Goal: Find specific page/section: Find specific page/section

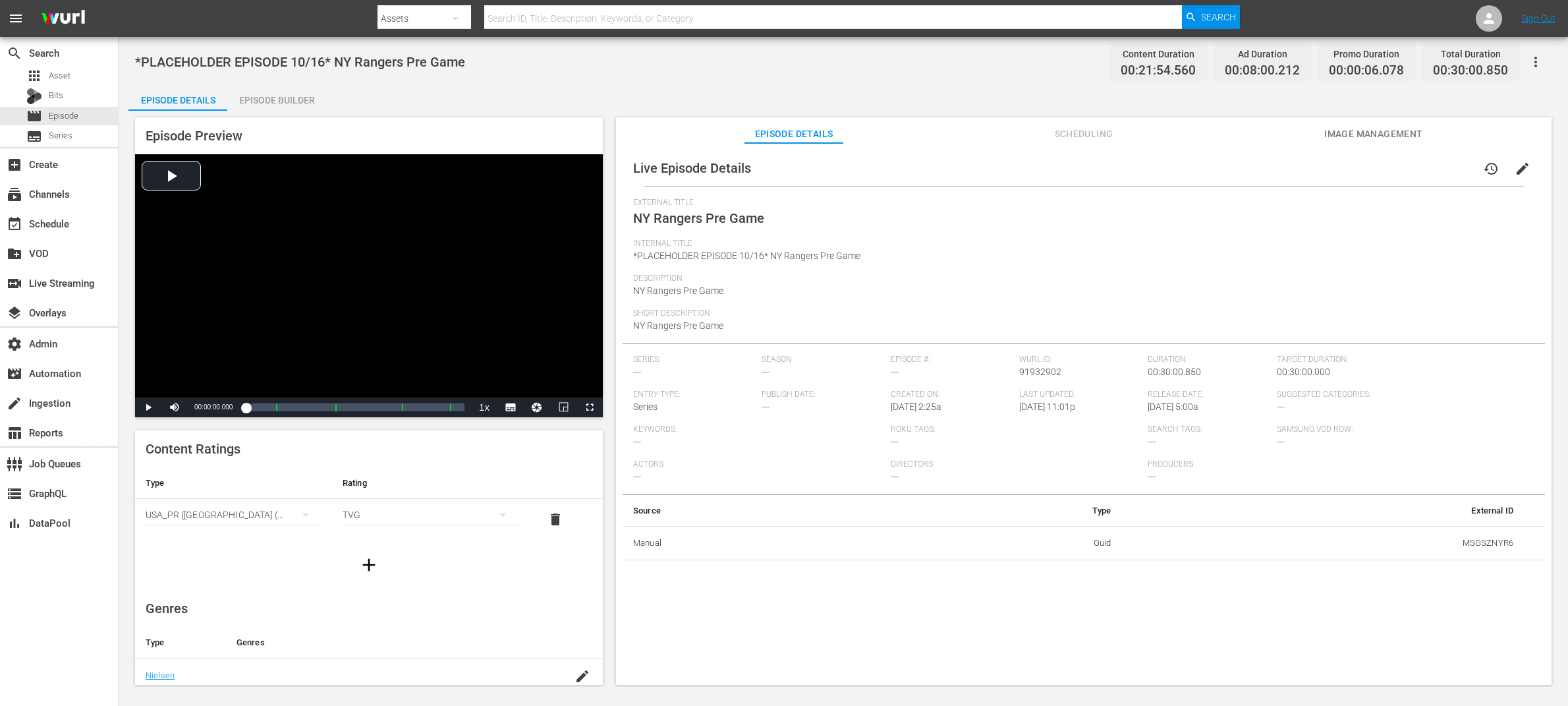
click at [1087, 132] on span "Scheduling" at bounding box center [1083, 134] width 99 height 16
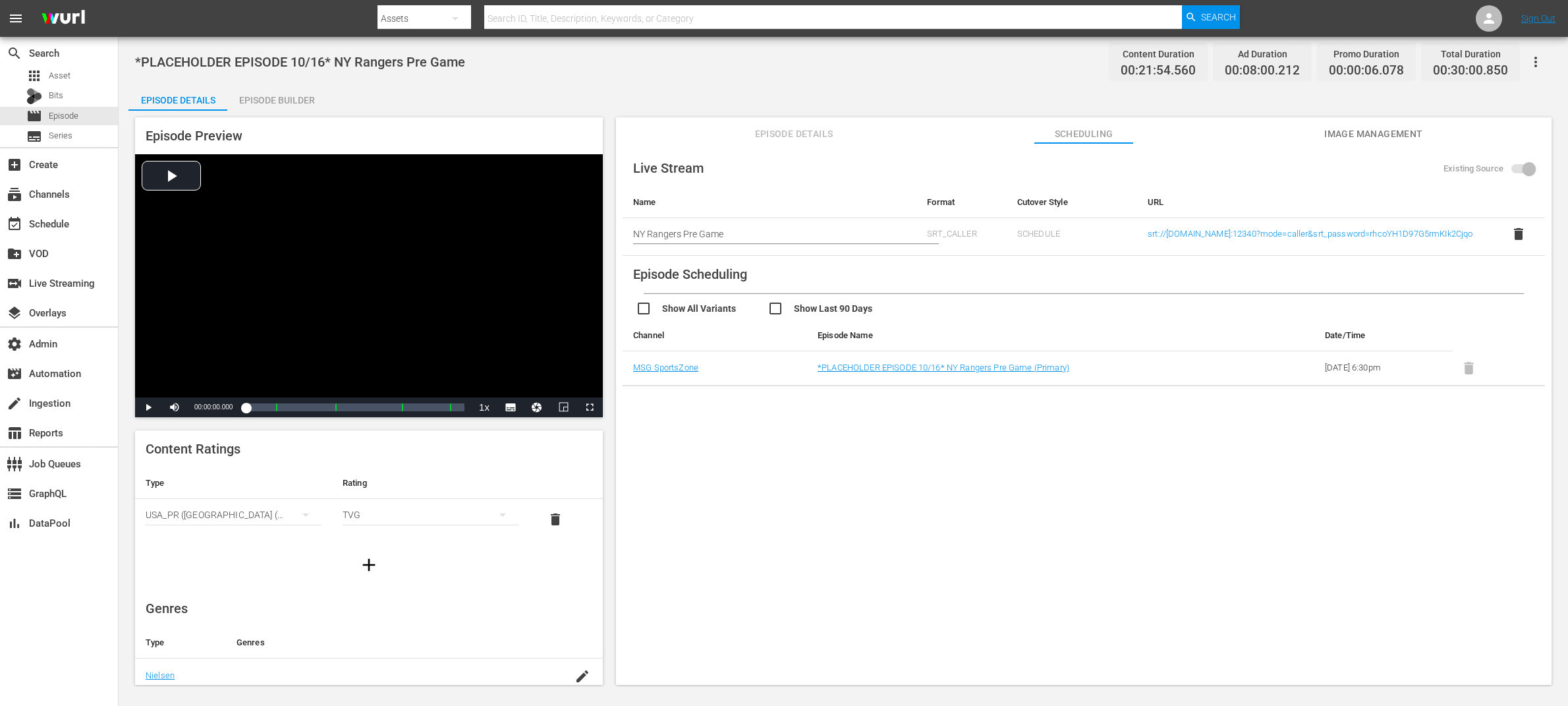
click at [1254, 138] on span "Image Management" at bounding box center [1374, 134] width 99 height 16
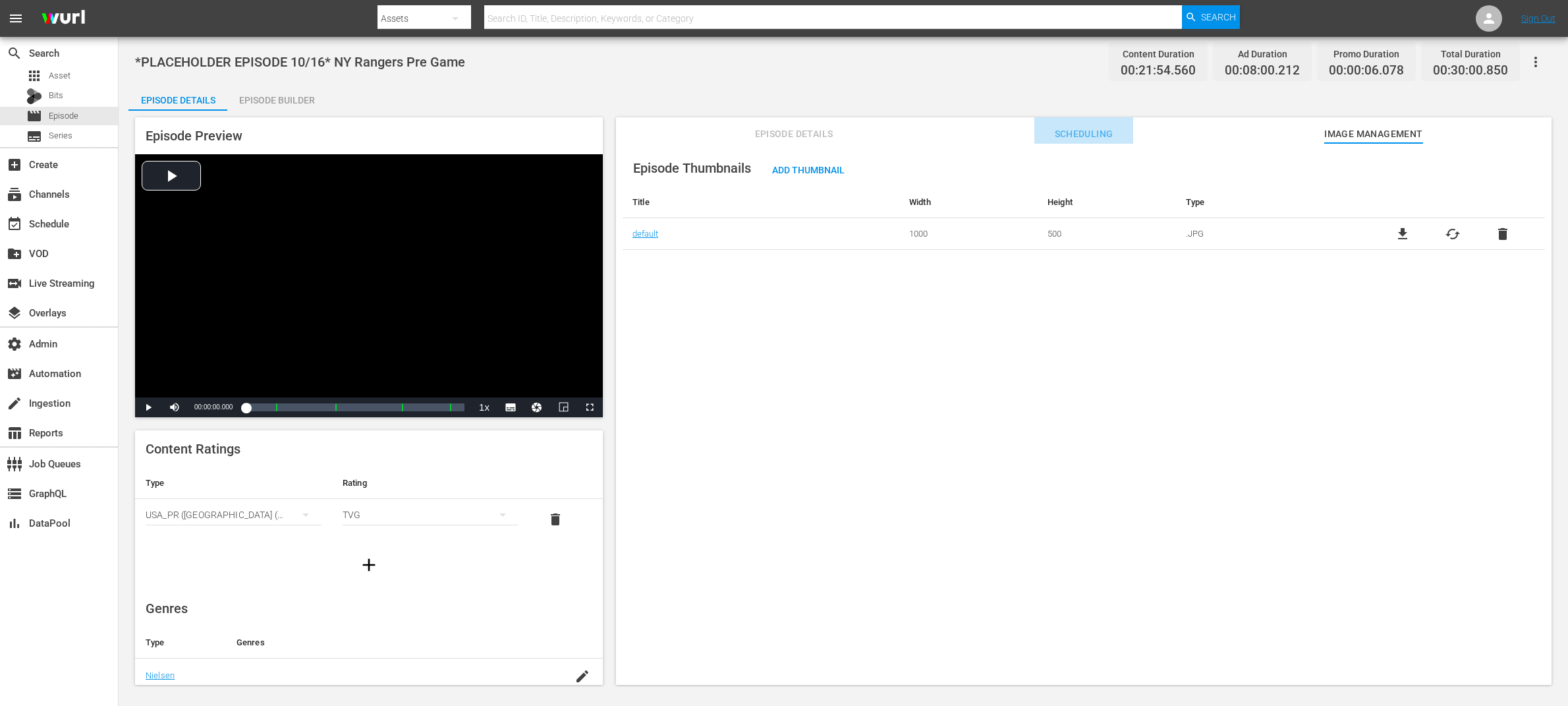
click at [1085, 132] on span "Scheduling" at bounding box center [1083, 134] width 99 height 16
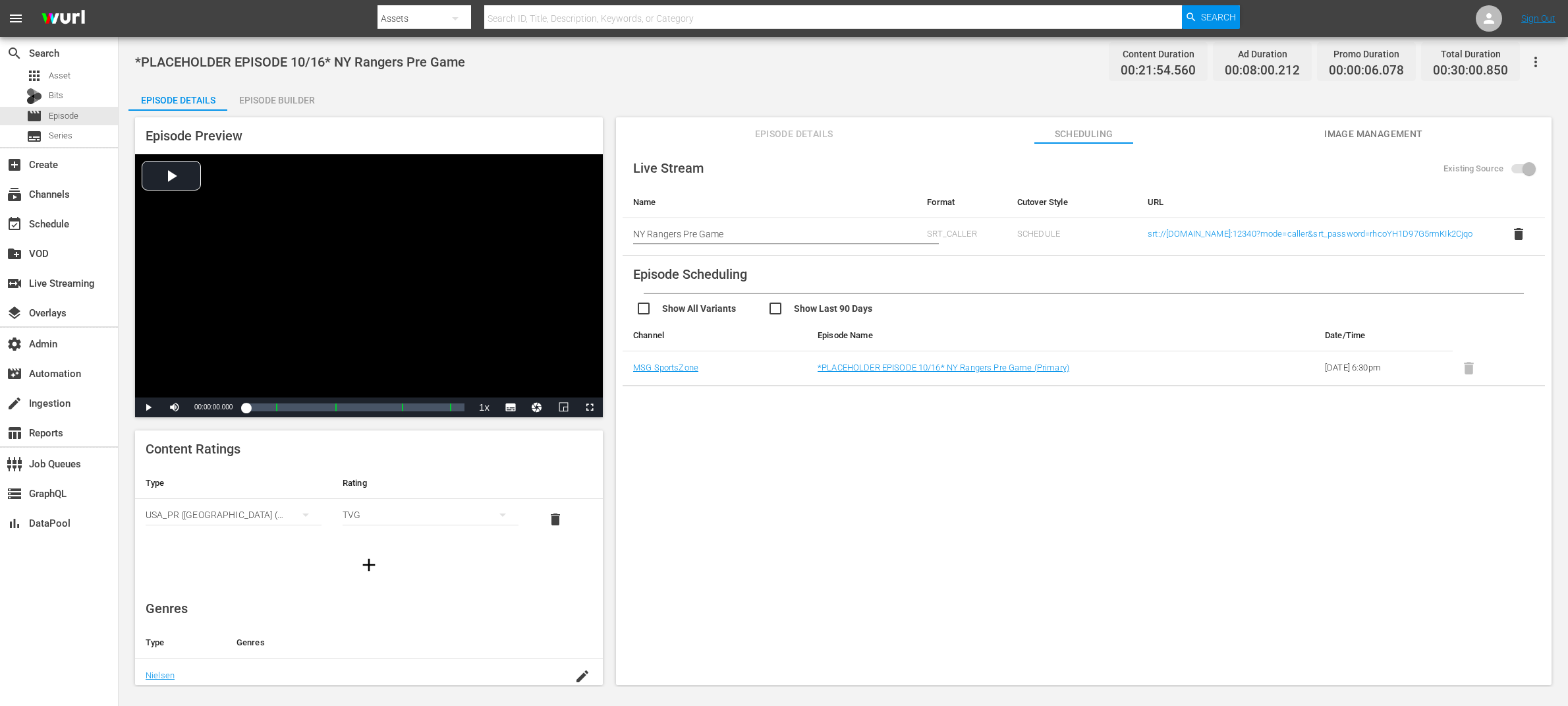
click at [814, 132] on span "Episode Details" at bounding box center [794, 134] width 99 height 16
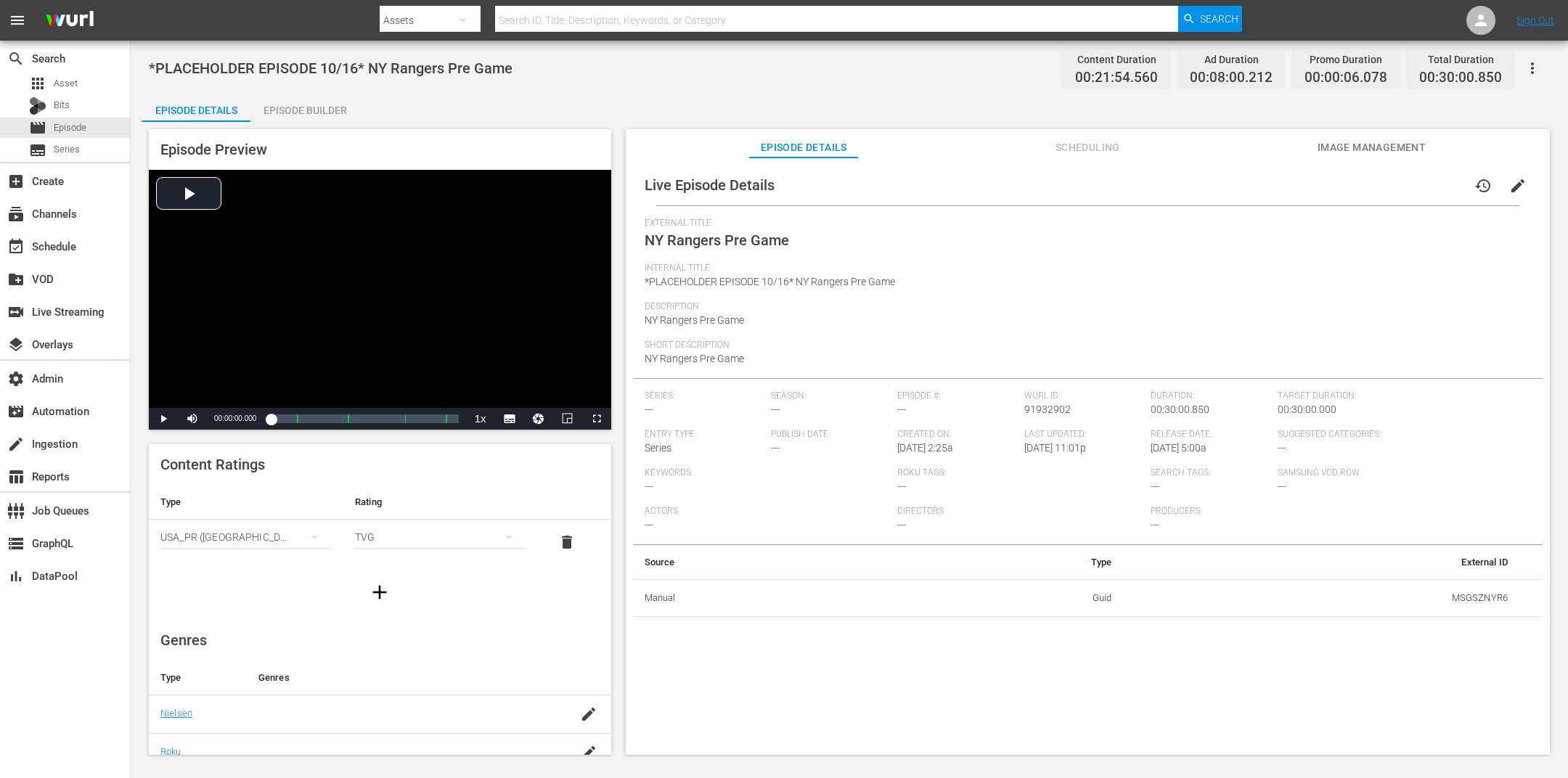
click at [1097, 142] on span "Scheduling" at bounding box center [1088, 148] width 109 height 18
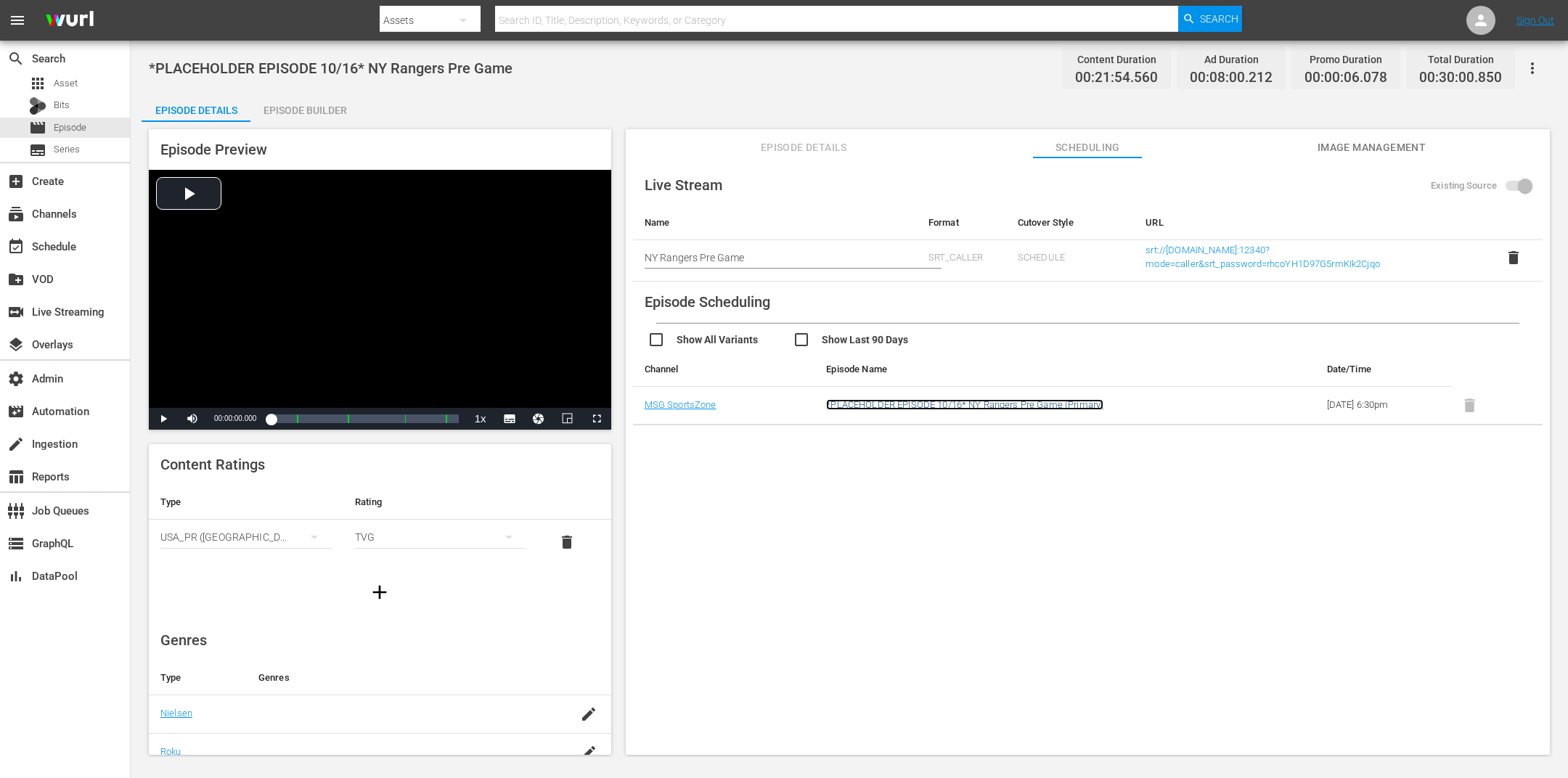
click at [998, 400] on link "*PLACEHOLDER EPISODE 10/16* NY Rangers Pre Game (Primary)" at bounding box center [965, 404] width 278 height 11
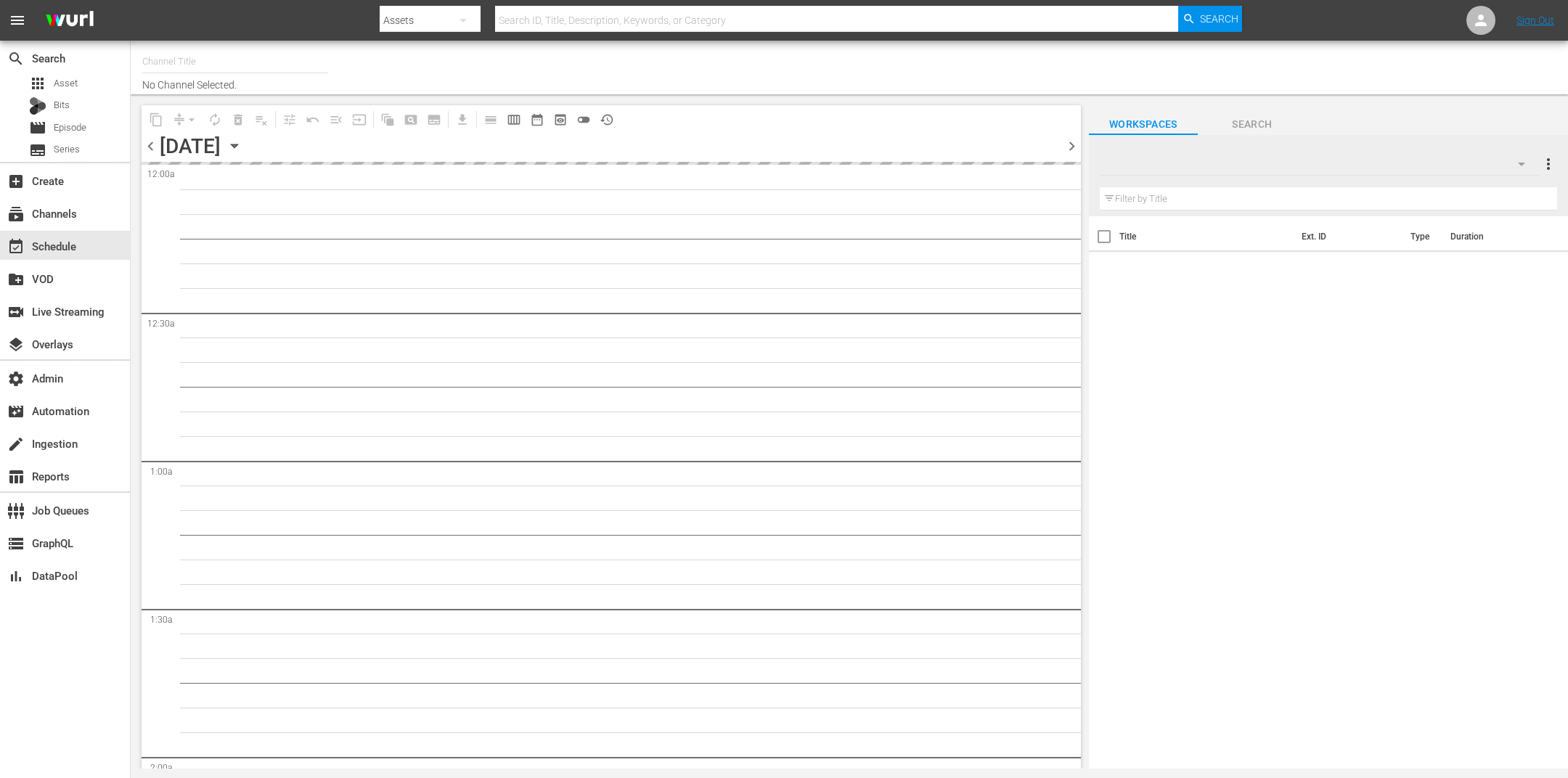
type input "MSG SportsZone (1386)"
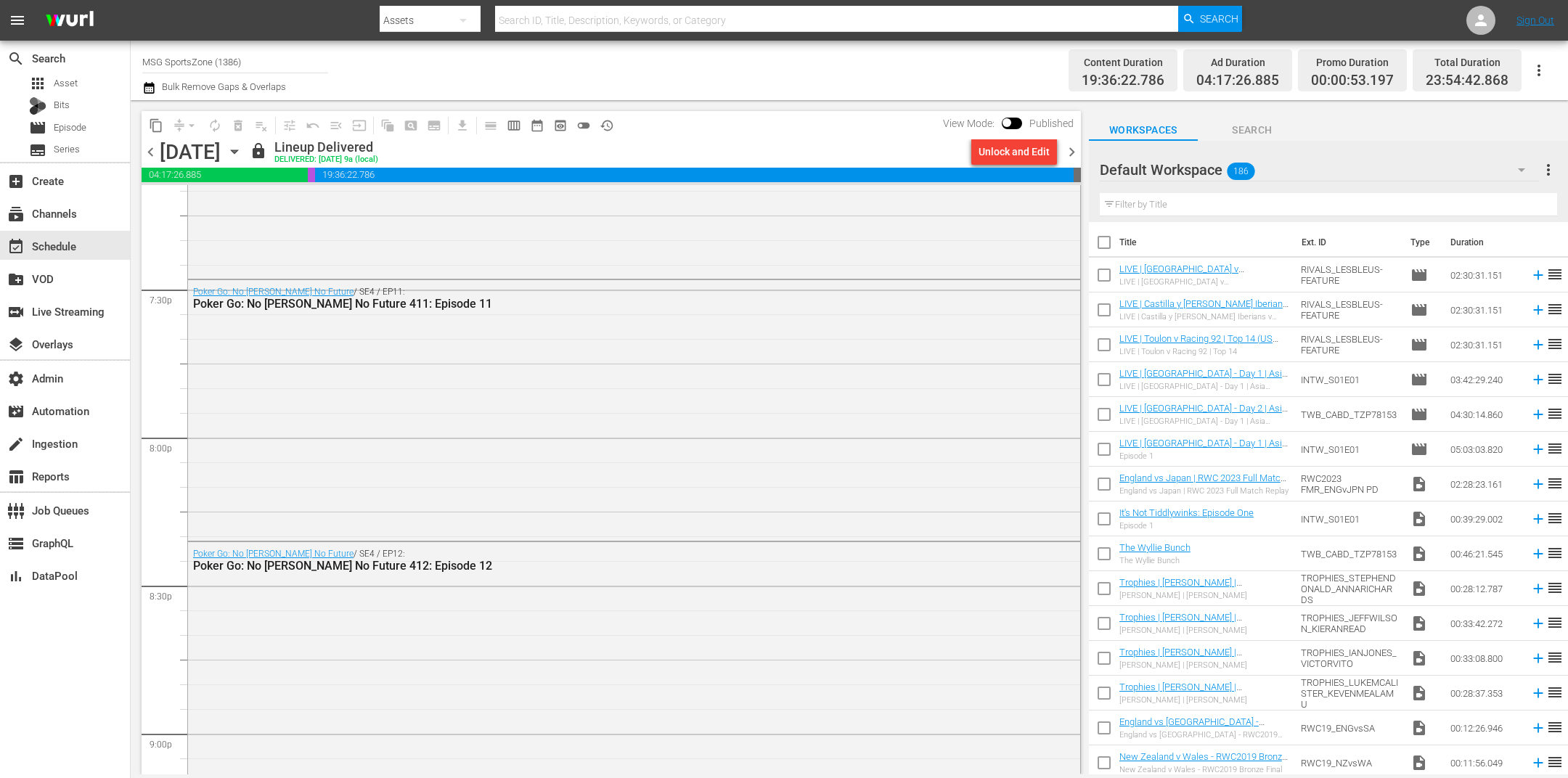
scroll to position [5158, 0]
